Goal: Task Accomplishment & Management: Use online tool/utility

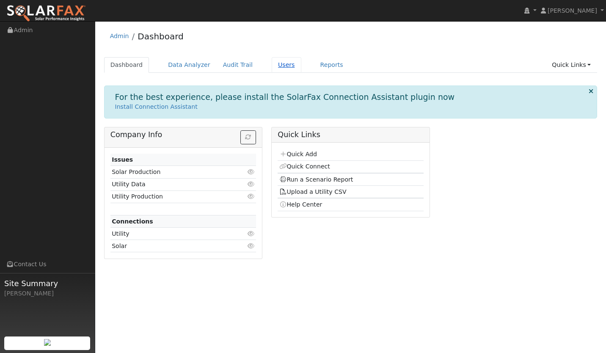
click at [274, 70] on link "Users" at bounding box center [287, 65] width 30 height 16
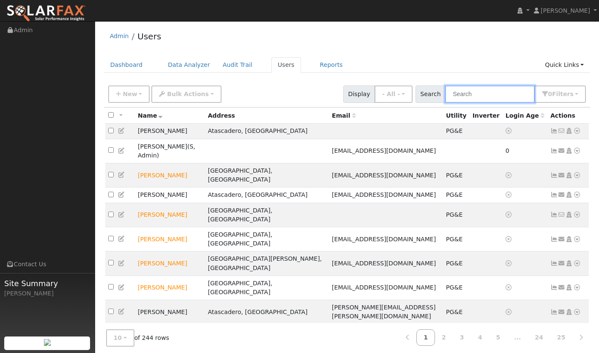
click at [484, 100] on input "text" at bounding box center [490, 93] width 90 height 17
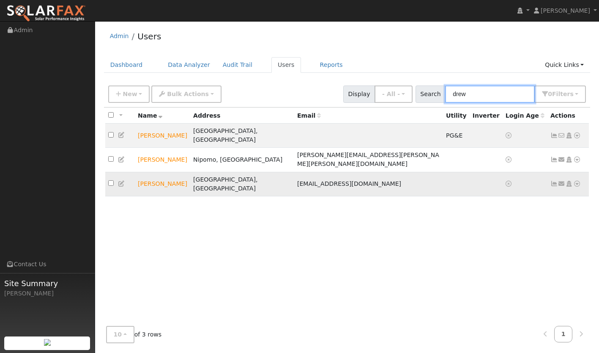
type input "drew"
click at [579, 181] on icon at bounding box center [578, 184] width 8 height 6
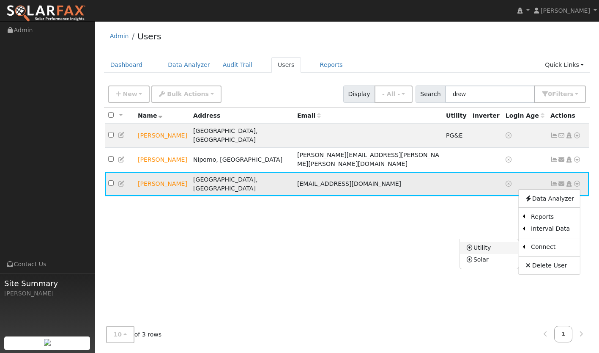
click at [504, 242] on link "Utility" at bounding box center [489, 248] width 59 height 12
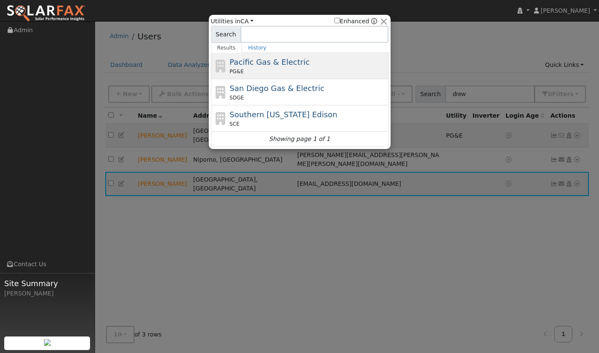
click at [269, 63] on span "Pacific Gas & Electric" at bounding box center [270, 62] width 80 height 9
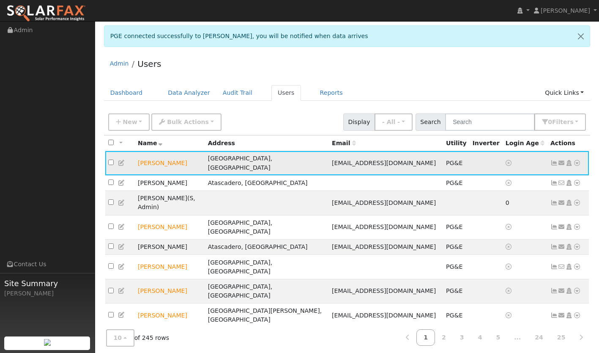
click at [552, 160] on icon at bounding box center [555, 163] width 8 height 6
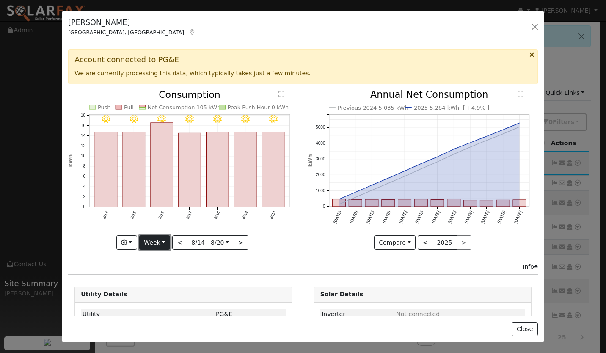
click at [148, 237] on button "Week" at bounding box center [154, 242] width 31 height 14
click at [173, 290] on link "Year" at bounding box center [169, 296] width 59 height 12
type input "2024-08-01"
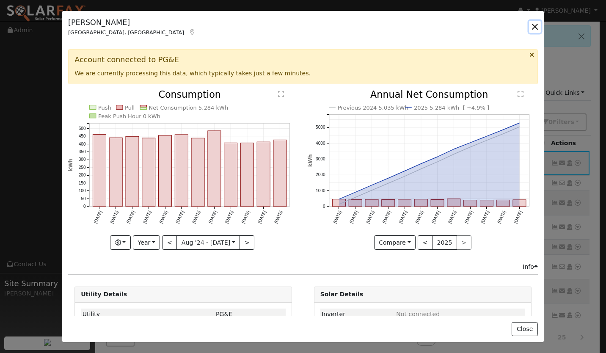
click at [530, 26] on button "button" at bounding box center [535, 27] width 12 height 12
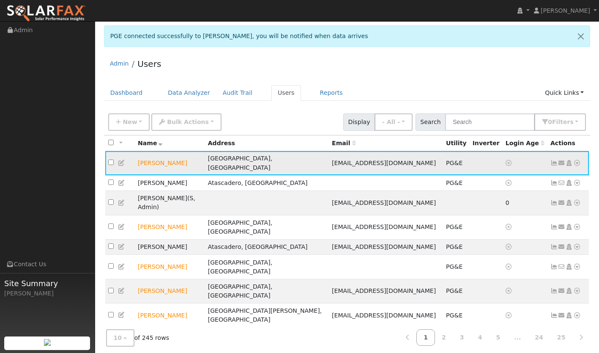
click at [577, 160] on icon at bounding box center [578, 163] width 8 height 6
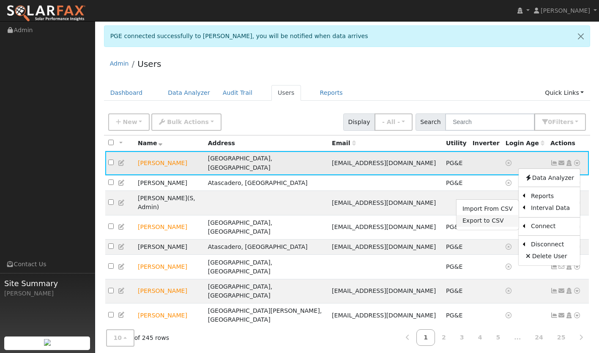
click at [495, 215] on link "Export to CSV" at bounding box center [488, 221] width 62 height 12
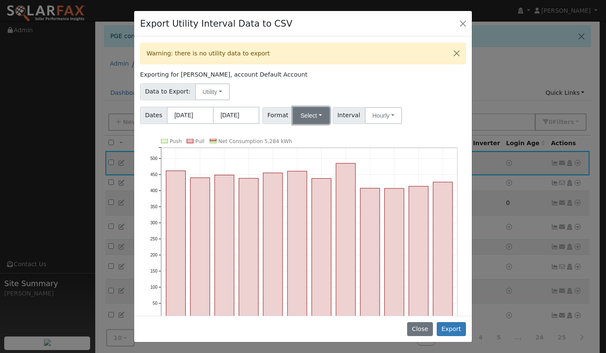
click at [297, 113] on button "Select" at bounding box center [311, 115] width 37 height 17
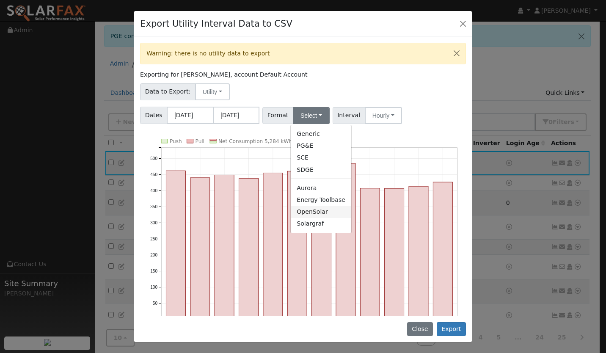
click at [312, 216] on link "OpenSolar" at bounding box center [321, 212] width 60 height 12
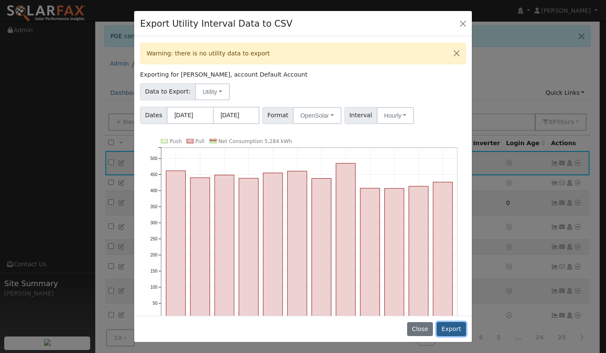
click at [446, 326] on button "Export" at bounding box center [451, 329] width 29 height 14
